Goal: Task Accomplishment & Management: Use online tool/utility

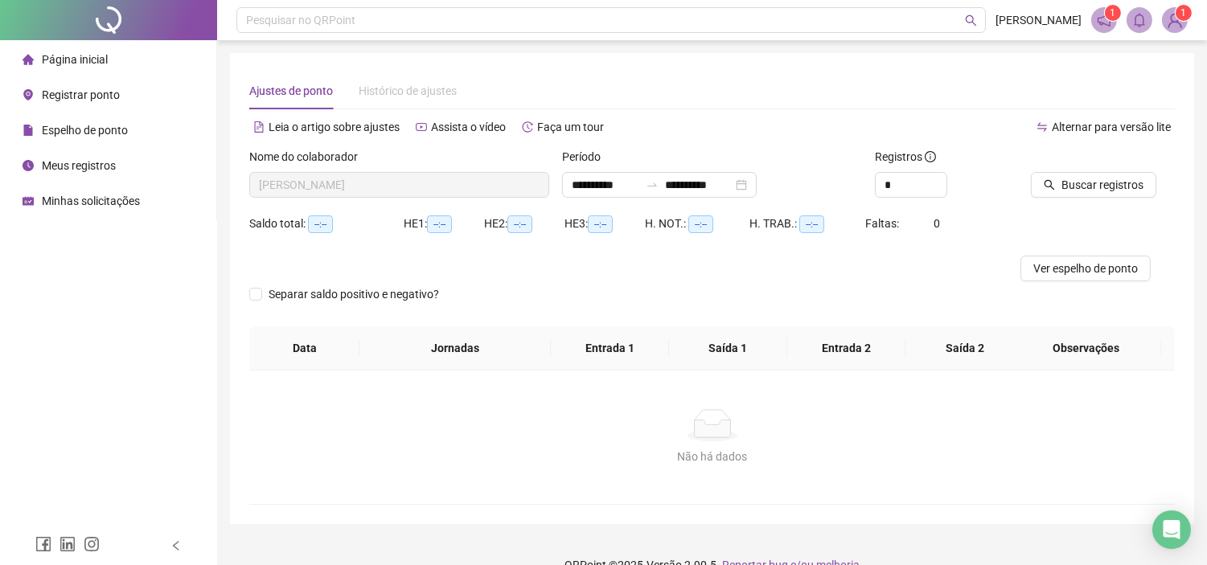
click at [74, 67] on div "Página inicial" at bounding box center [65, 59] width 85 height 32
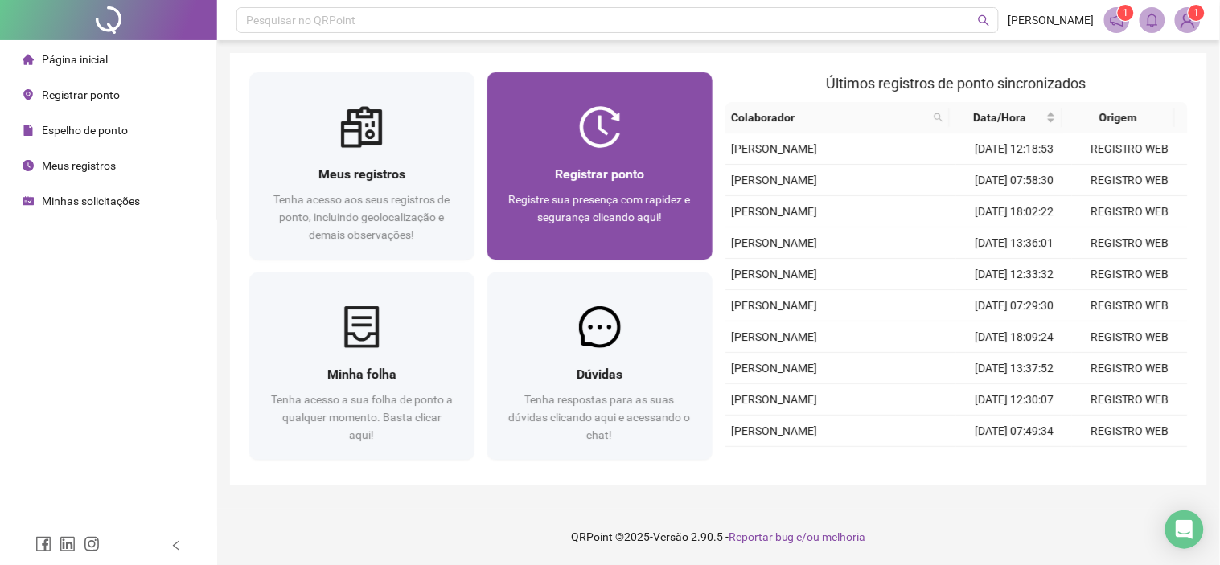
click at [626, 153] on div "Registrar ponto Registre sua presença com rapidez e segurança clicando aqui!" at bounding box center [599, 204] width 225 height 112
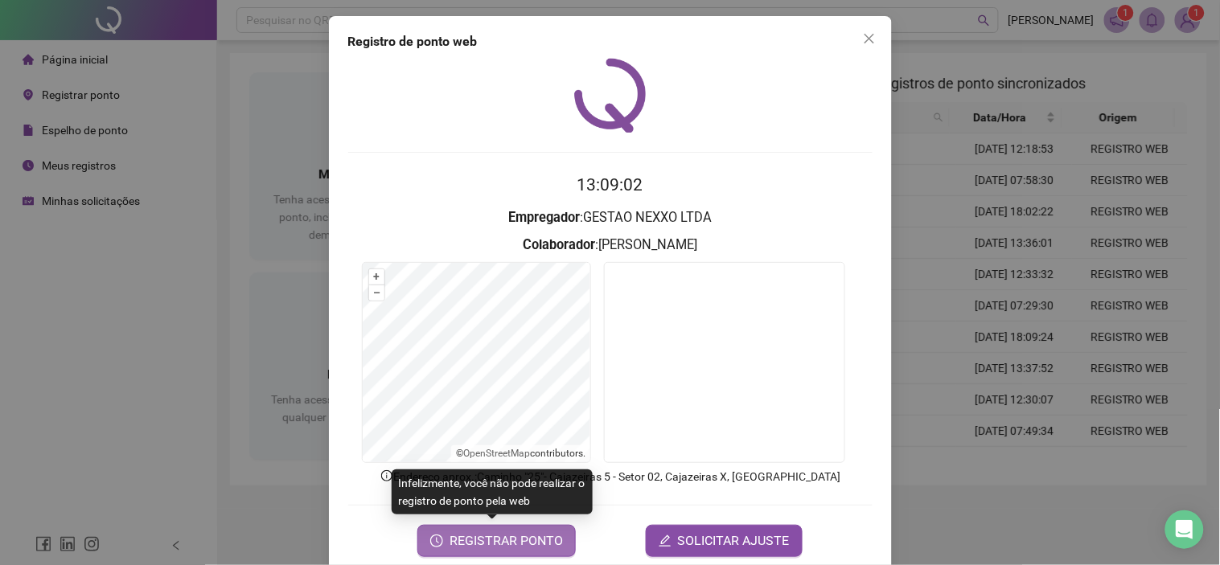
click at [461, 534] on span "REGISTRAR PONTO" at bounding box center [506, 541] width 113 height 19
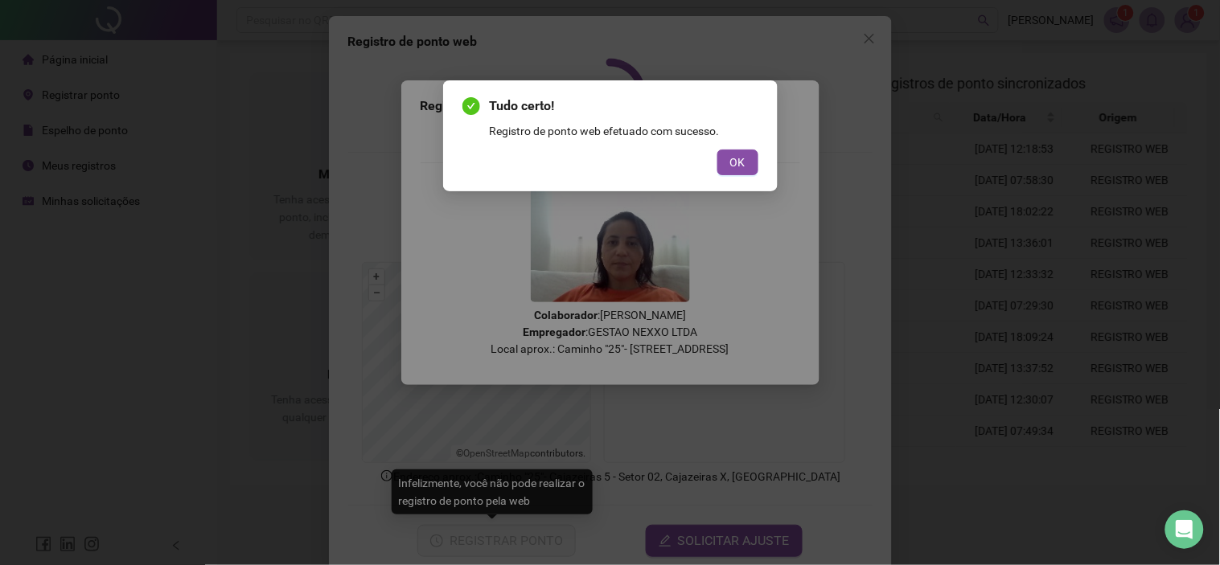
drag, startPoint x: 721, startPoint y: 156, endPoint x: 733, endPoint y: 146, distance: 16.0
click at [721, 155] on button "OK" at bounding box center [737, 163] width 41 height 26
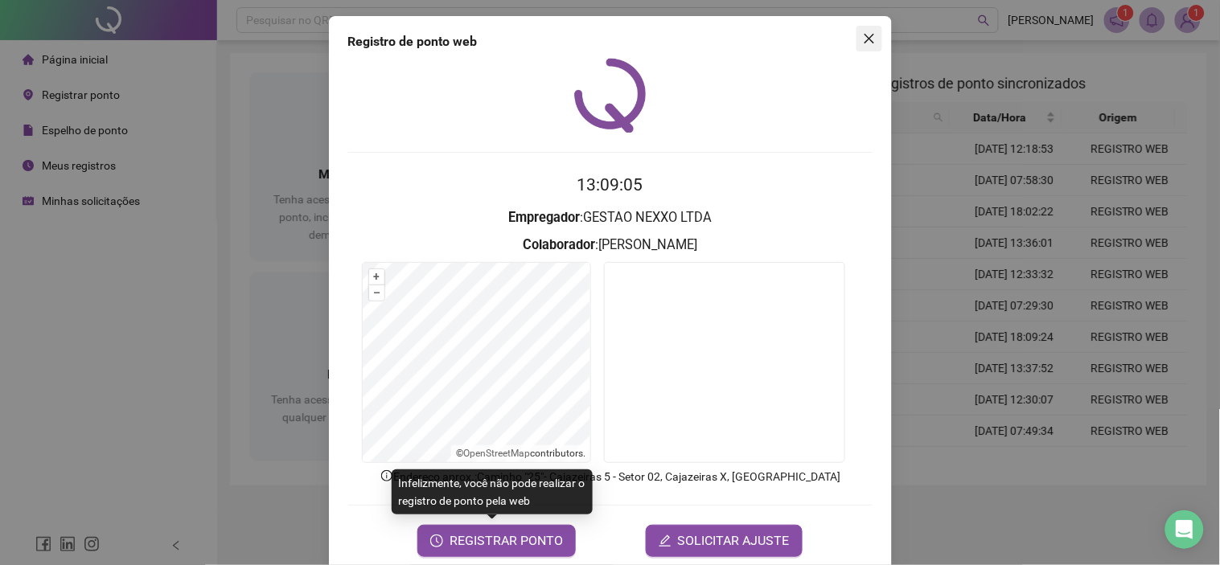
click at [867, 38] on icon "close" at bounding box center [869, 38] width 13 height 13
